Goal: Information Seeking & Learning: Learn about a topic

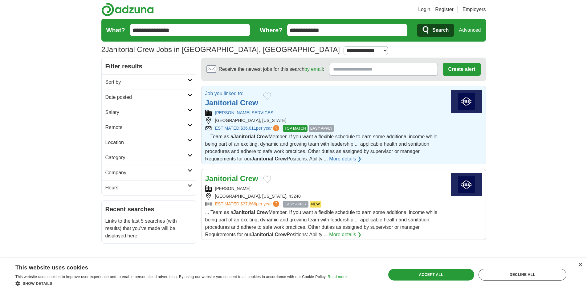
click at [292, 127] on span "TOP MATCH" at bounding box center [295, 128] width 24 height 7
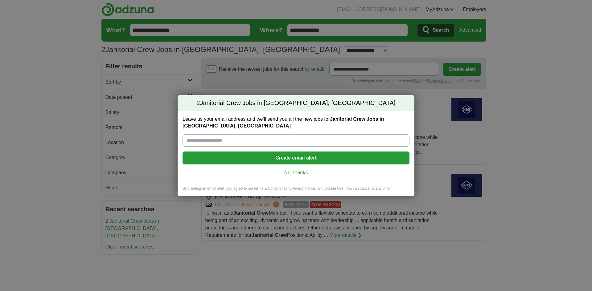
click at [295, 173] on link "No, thanks" at bounding box center [295, 172] width 217 height 7
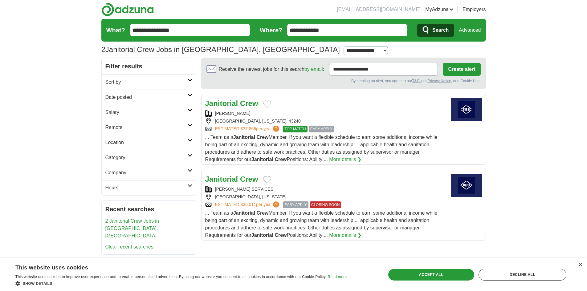
click at [230, 114] on link "[PERSON_NAME]" at bounding box center [232, 113] width 35 height 5
